Goal: Communication & Community: Answer question/provide support

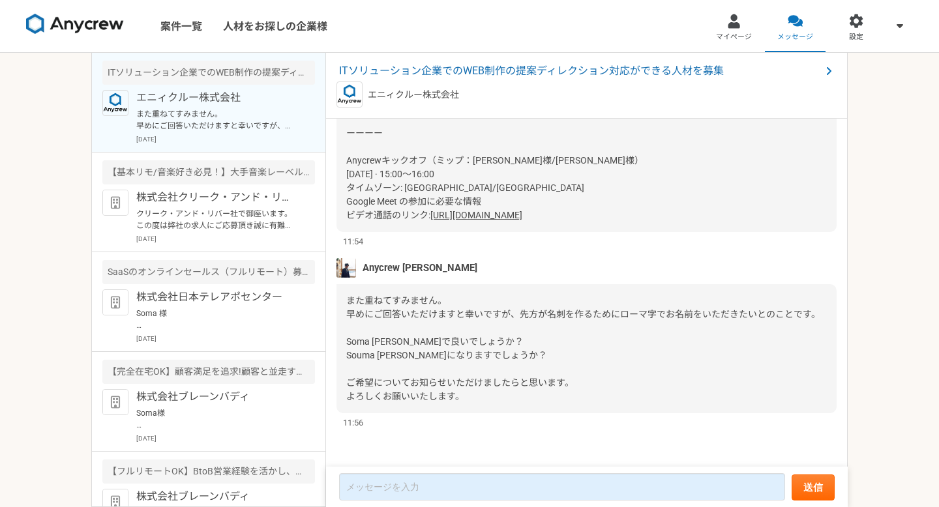
scroll to position [1550, 0]
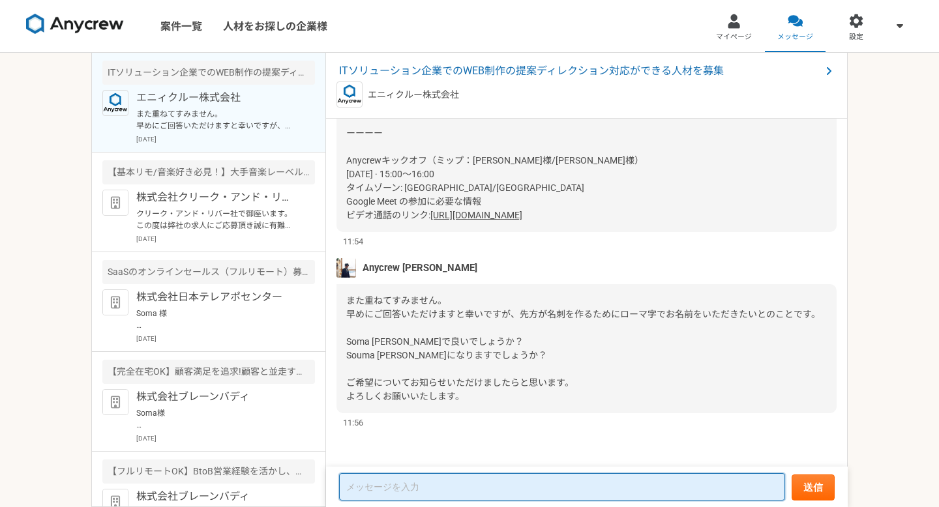
click at [400, 495] on textarea at bounding box center [562, 486] width 446 height 27
type textarea "o"
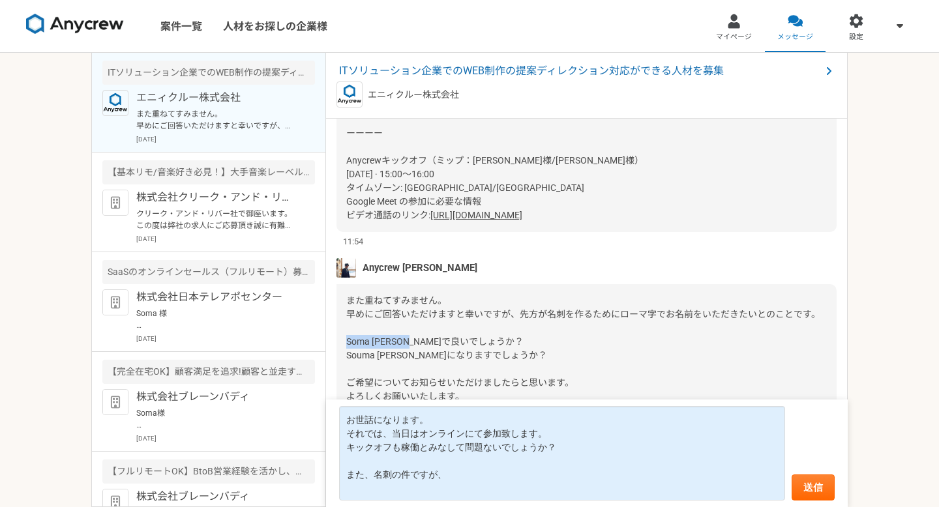
drag, startPoint x: 415, startPoint y: 345, endPoint x: 338, endPoint y: 343, distance: 77.6
click at [337, 343] on div "また重ねてすみません。 早めにご回答いただけますと幸いですが、先方が名刺を作るためにローマ字でお名前をいただきたいとのことです。 Soma [PERSON_N…" at bounding box center [586, 348] width 500 height 129
copy span "Soma [PERSON_NAME]"
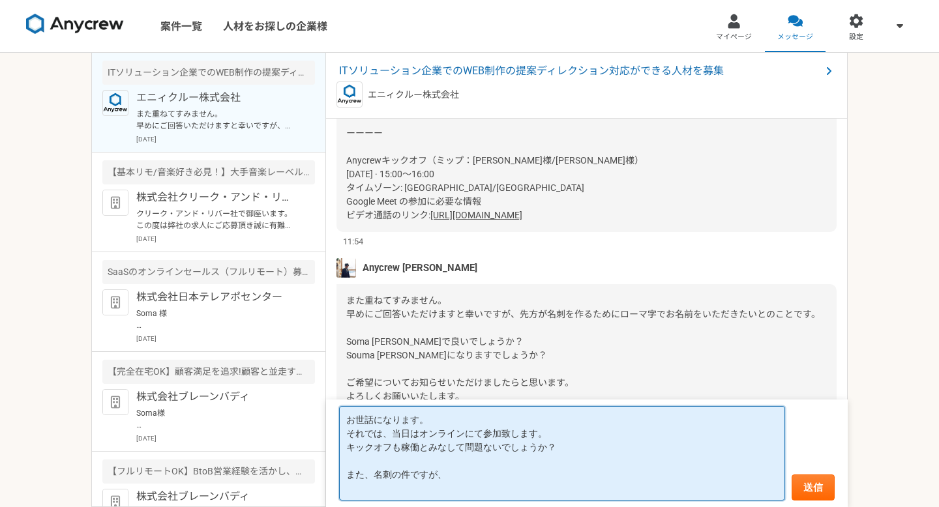
click at [392, 496] on textarea "お世話になります。 それでは、当日はオンラインにて参加致します。 キックオフも稼働とみなして問題ないでしょうか？ また、名刺の件ですが、" at bounding box center [562, 453] width 446 height 95
paste textarea "Soma [PERSON_NAME]"
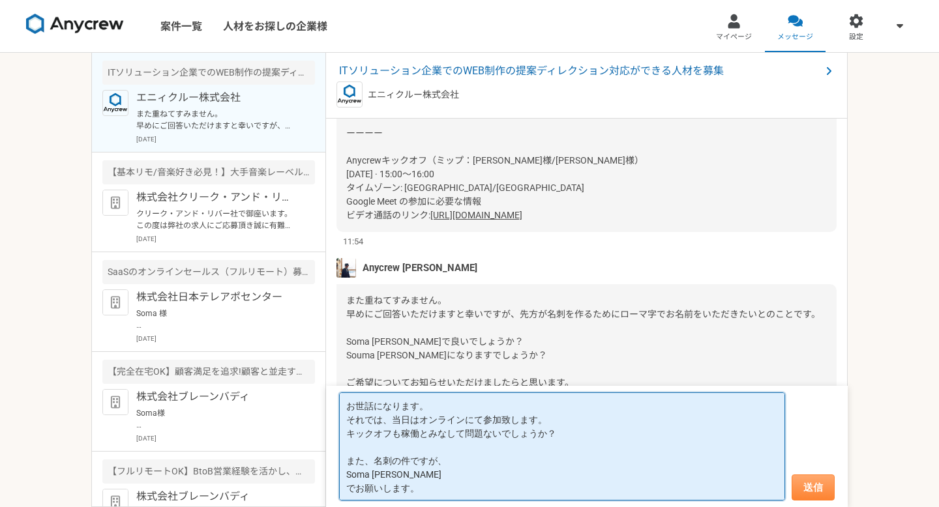
type textarea "お世話になります。 それでは、当日はオンラインにて参加致します。 キックオフも稼働とみなして問題ないでしょうか？ また、名刺の件ですが、 Soma [PERS…"
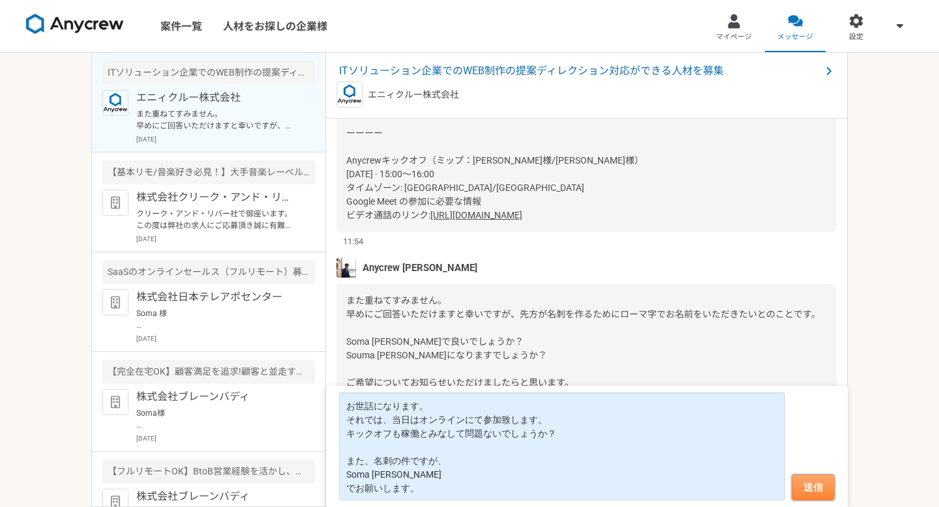
click at [805, 497] on button "送信" at bounding box center [813, 488] width 43 height 26
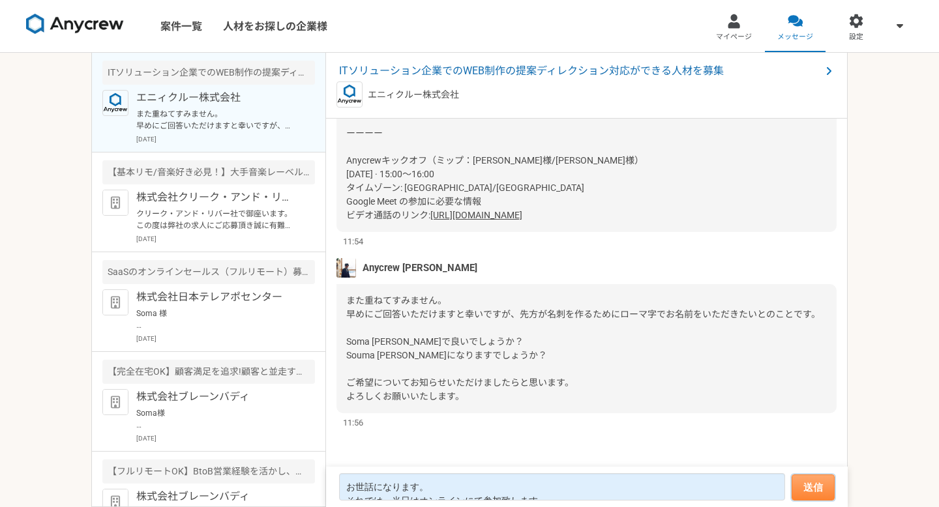
scroll to position [1536, 0]
